Goal: Task Accomplishment & Management: Manage account settings

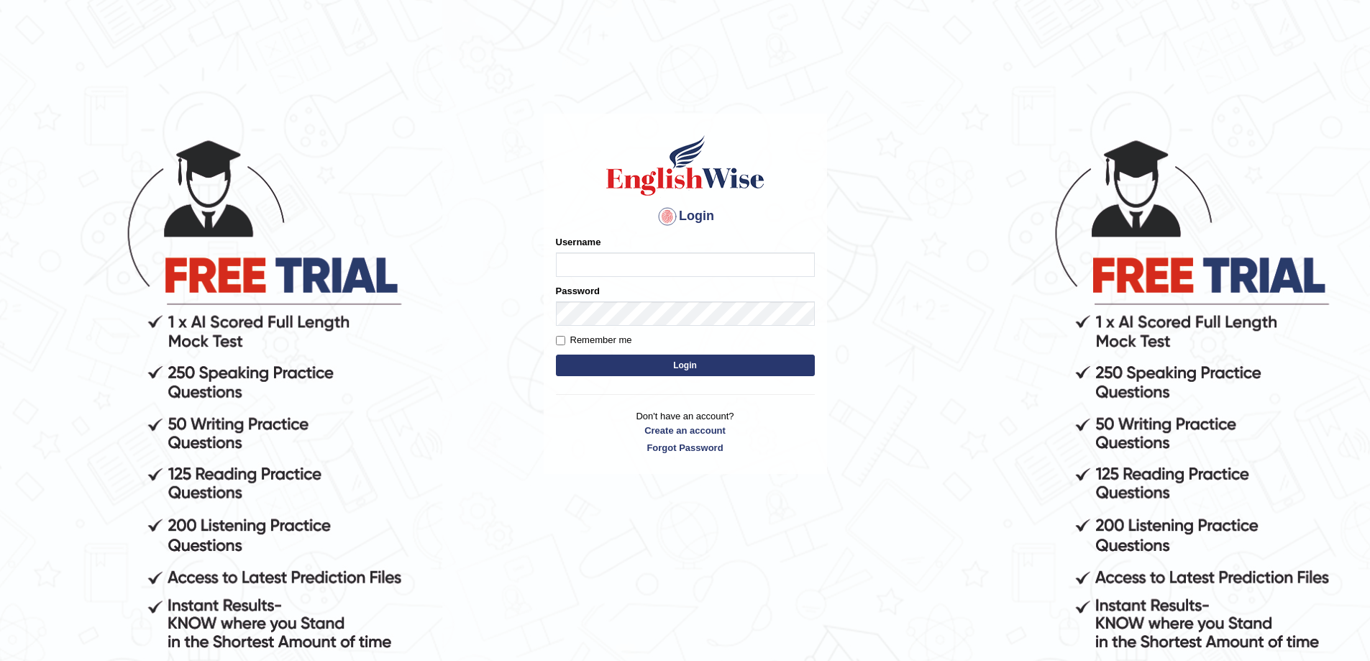
click at [608, 267] on input "Username" at bounding box center [685, 264] width 259 height 24
type input "SL2322"
click at [662, 368] on button "Login" at bounding box center [685, 365] width 259 height 22
click at [611, 257] on input "Username" at bounding box center [685, 264] width 259 height 24
type input "SL2322"
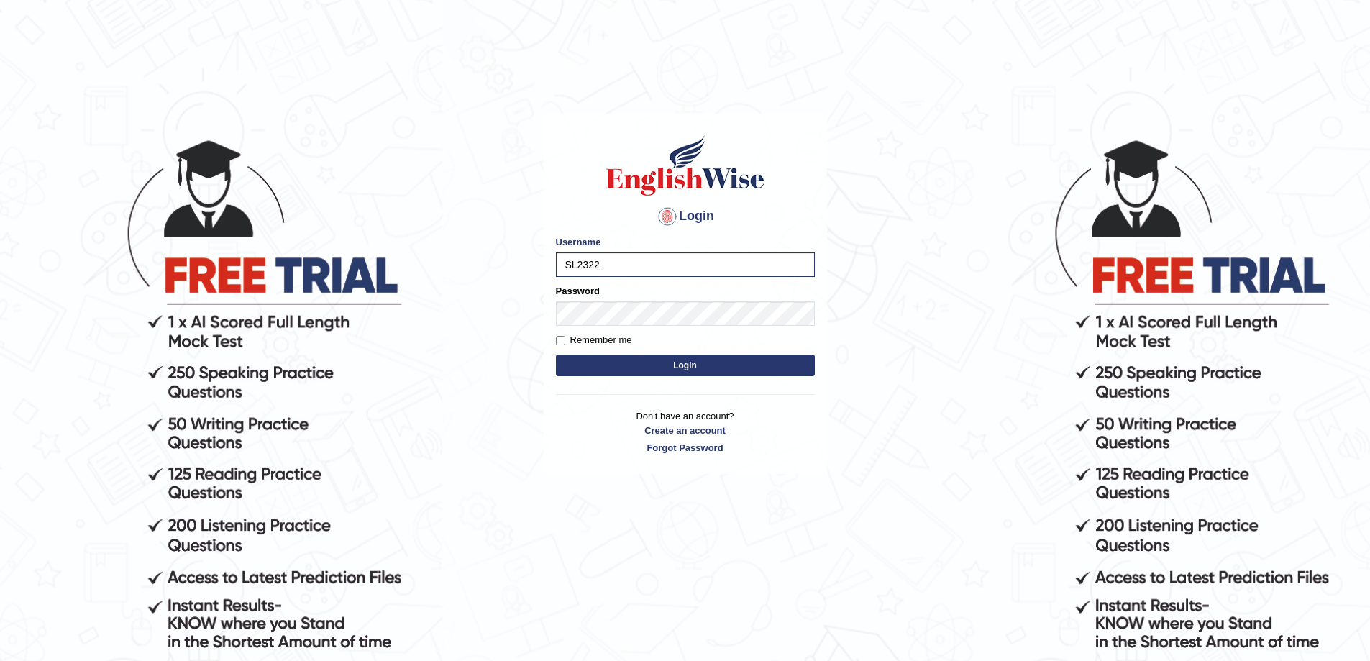
click at [662, 369] on button "Login" at bounding box center [685, 365] width 259 height 22
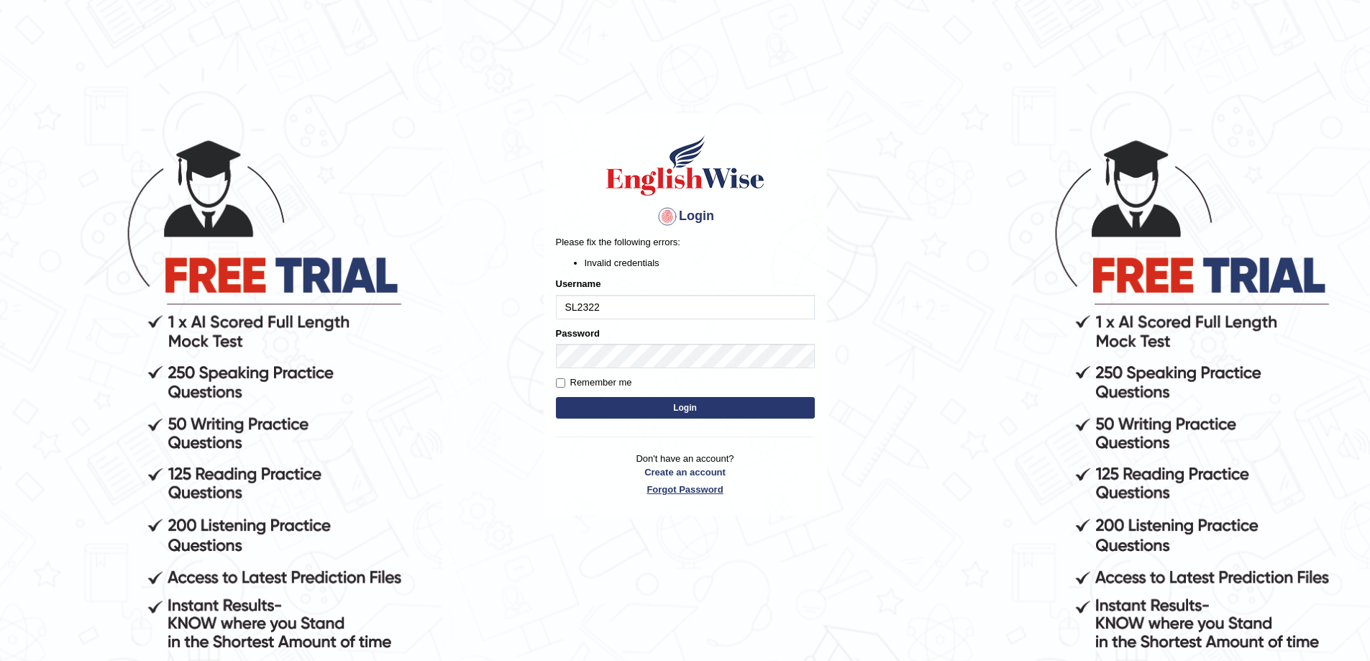
click at [687, 488] on link "Forgot Password" at bounding box center [685, 489] width 259 height 14
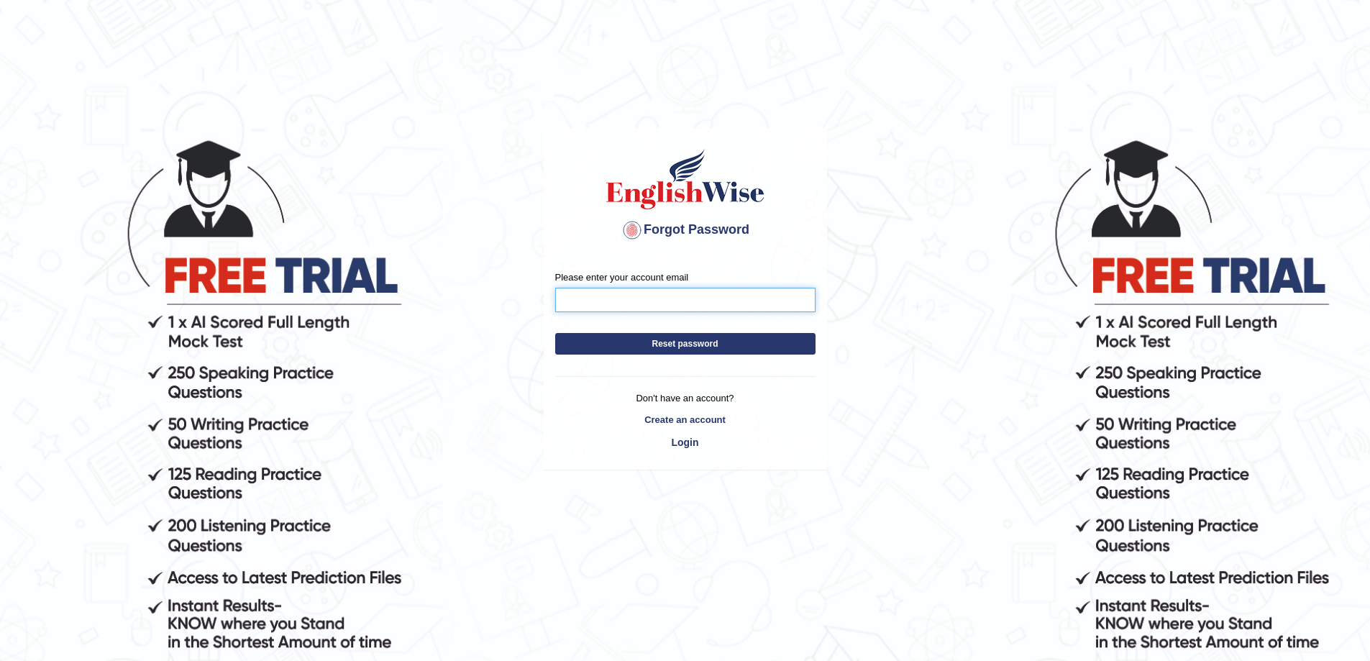
click at [600, 295] on input "Please enter your account email" at bounding box center [685, 300] width 260 height 24
type input "natc75@hotmail.com"
click at [674, 348] on button "Reset password" at bounding box center [685, 344] width 260 height 22
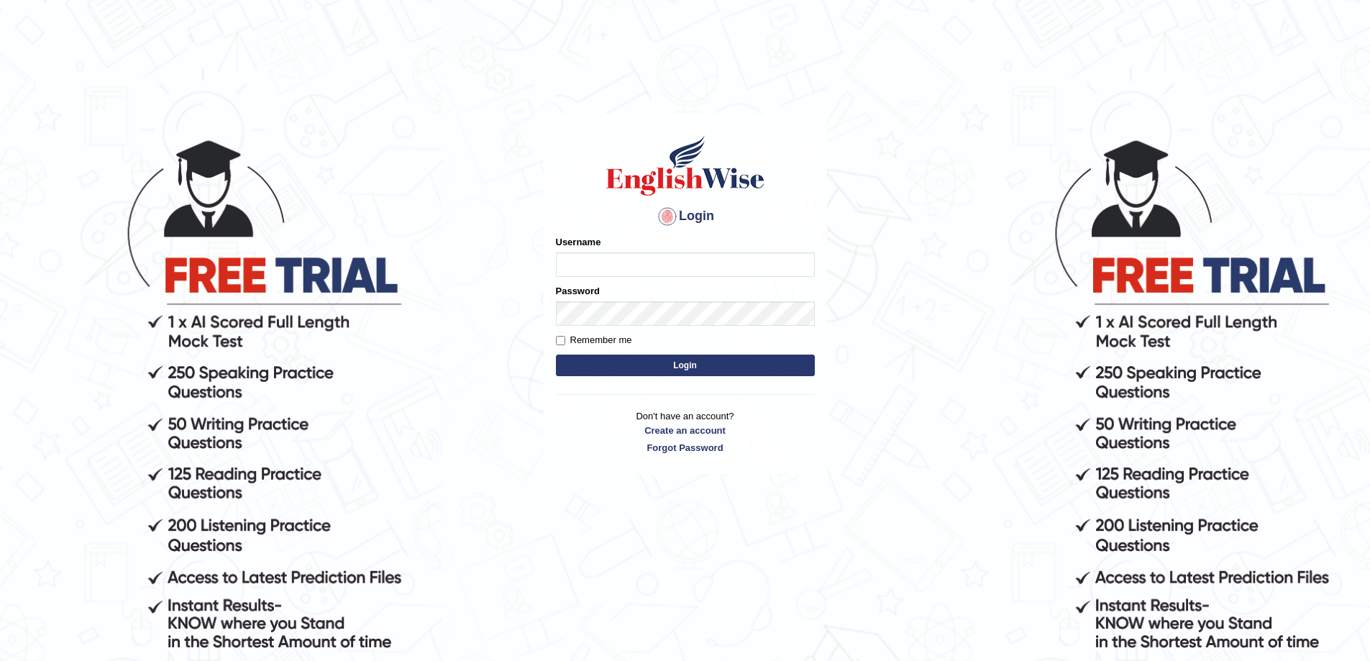
click at [603, 260] on input "Username" at bounding box center [685, 264] width 259 height 24
type input "SL2322"
click at [697, 372] on button "Login" at bounding box center [685, 365] width 259 height 22
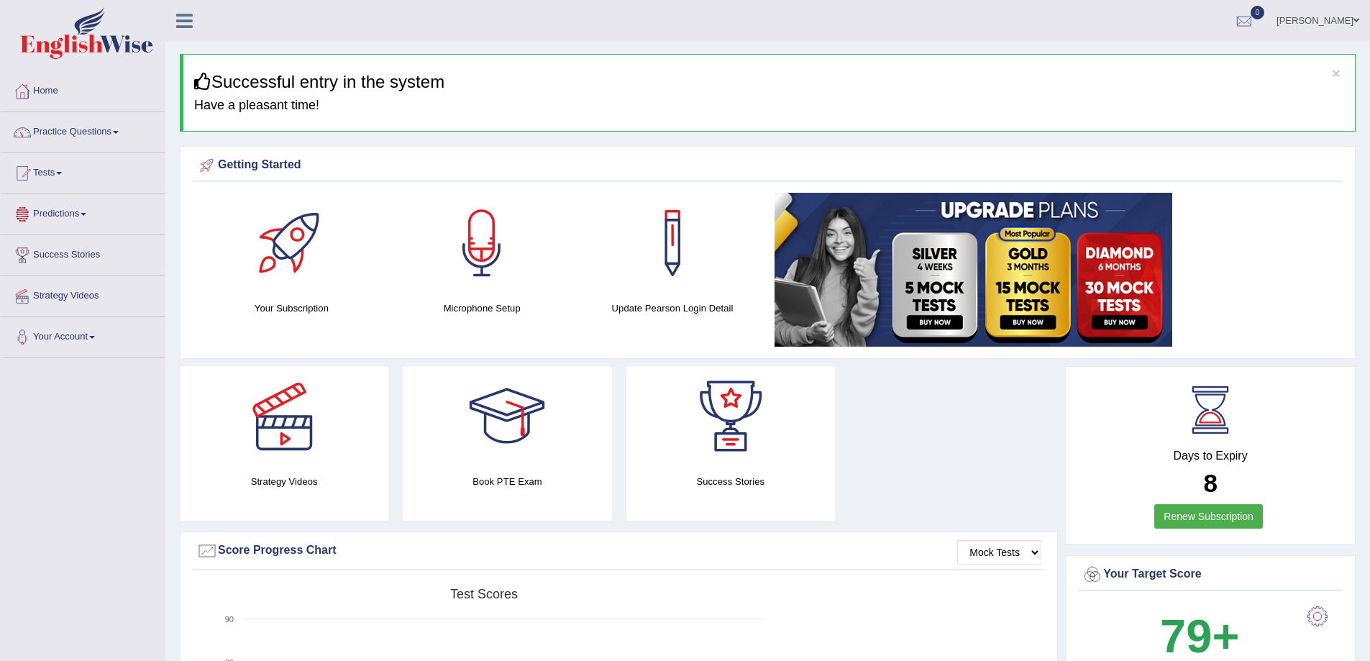
click at [57, 221] on link "Predictions" at bounding box center [83, 212] width 164 height 36
click at [52, 247] on link "Latest Predictions" at bounding box center [94, 247] width 134 height 26
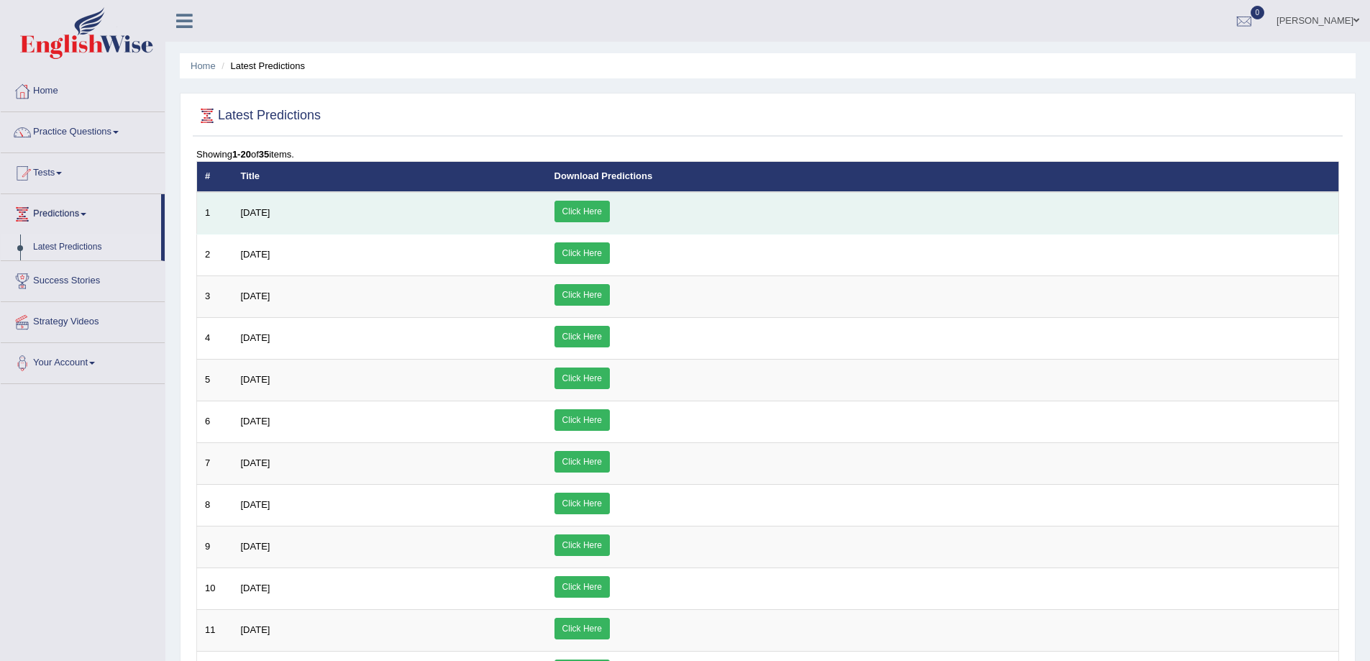
click at [610, 216] on link "Click Here" at bounding box center [581, 212] width 55 height 22
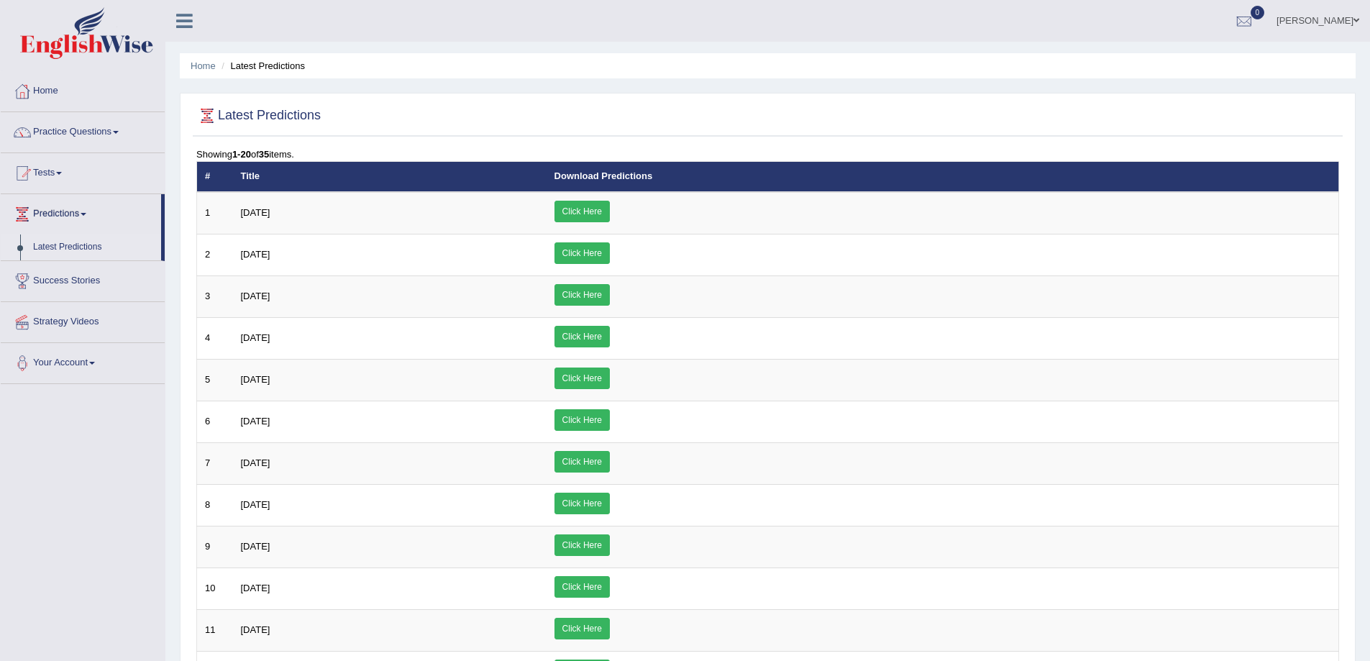
click at [1321, 17] on link "Natalia Rodriguez" at bounding box center [1317, 18] width 104 height 37
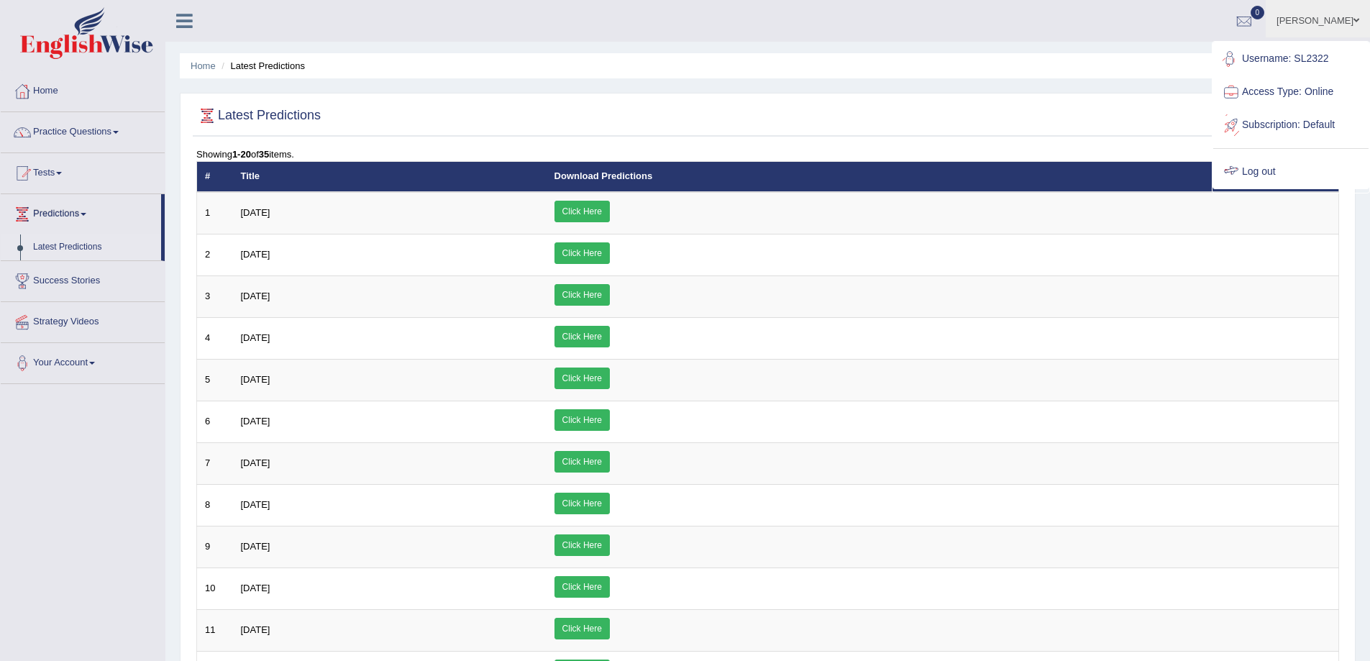
click at [1271, 173] on link "Log out" at bounding box center [1290, 171] width 155 height 33
